Goal: Task Accomplishment & Management: Complete application form

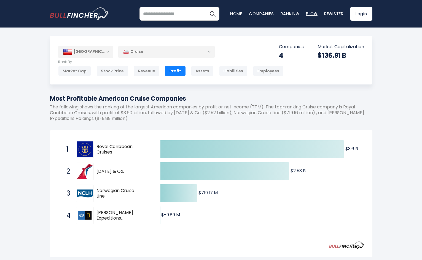
click at [310, 13] on link "Blog" at bounding box center [312, 14] width 12 height 6
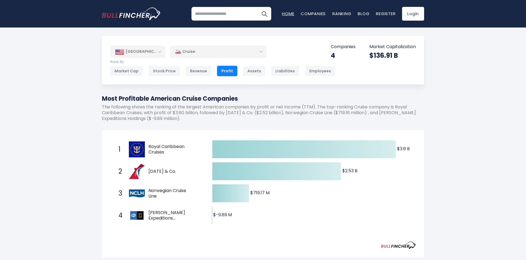
click at [291, 14] on link "Home" at bounding box center [288, 14] width 12 height 6
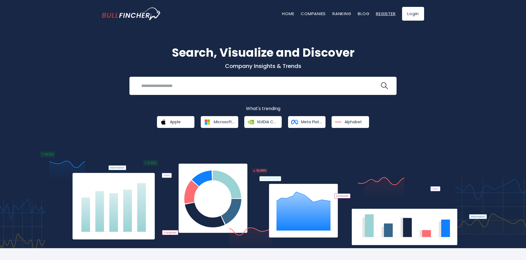
click at [380, 13] on link "Register" at bounding box center [386, 14] width 20 height 6
